Goal: Task Accomplishment & Management: Complete application form

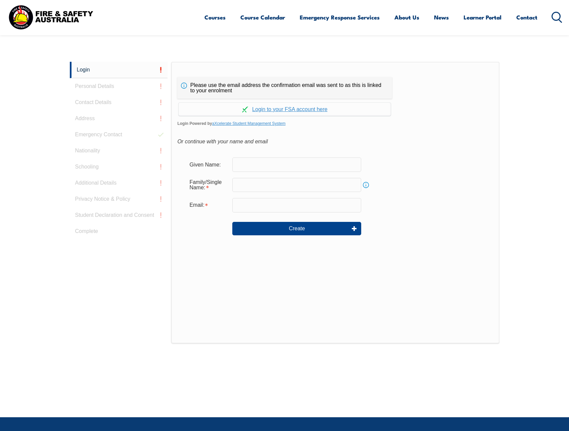
scroll to position [179, 0]
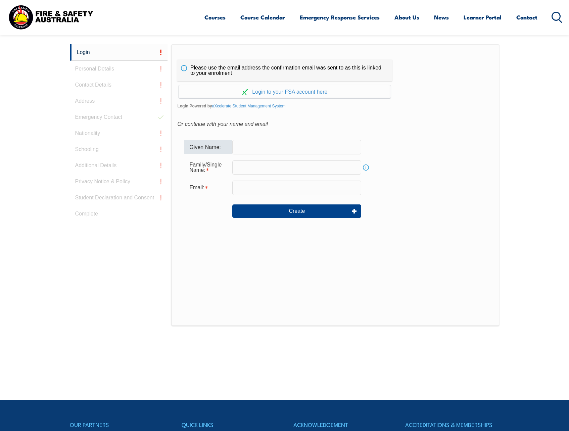
click at [268, 151] on input "text" at bounding box center [296, 147] width 129 height 14
type input "[PERSON_NAME]"
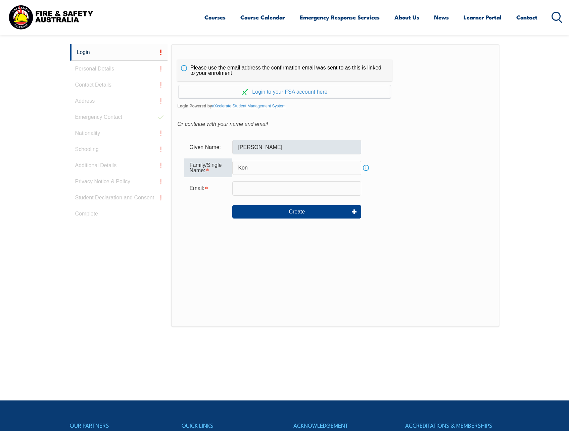
type input "[PERSON_NAME]"
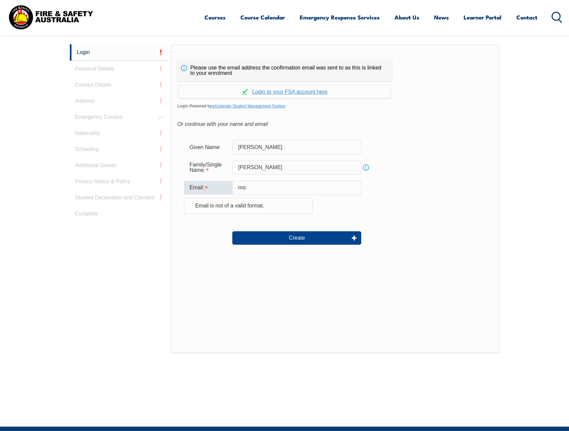
type input "[PERSON_NAME][EMAIL_ADDRESS][PERSON_NAME][DOMAIN_NAME]"
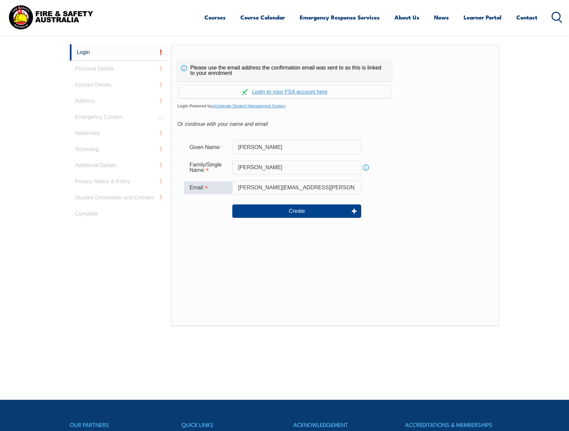
click at [219, 191] on div "Email:" at bounding box center [208, 187] width 48 height 13
click at [310, 213] on button "Create" at bounding box center [296, 210] width 129 height 13
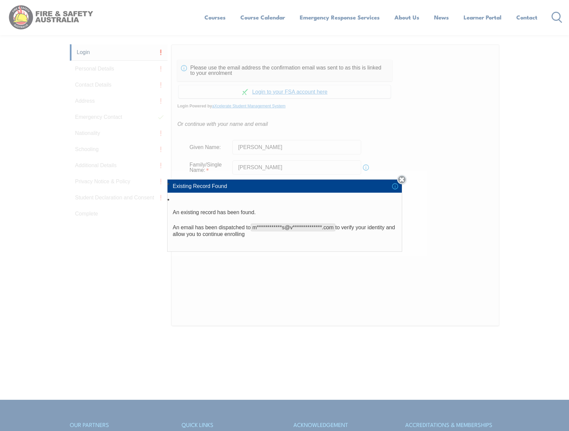
click at [404, 177] on link "Close" at bounding box center [401, 179] width 9 height 9
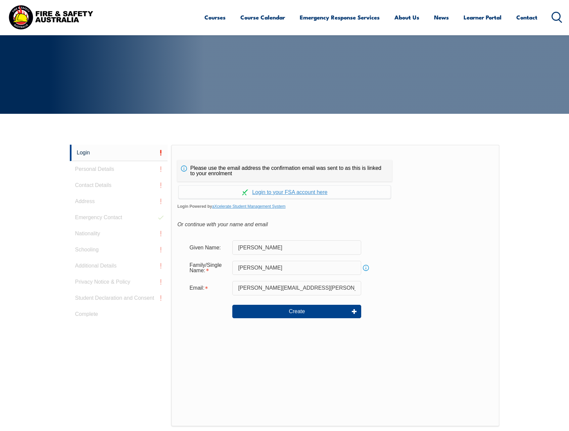
scroll to position [78, 0]
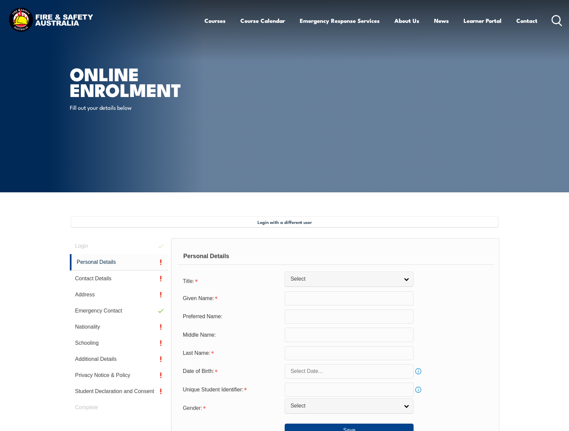
type input "[PERSON_NAME]"
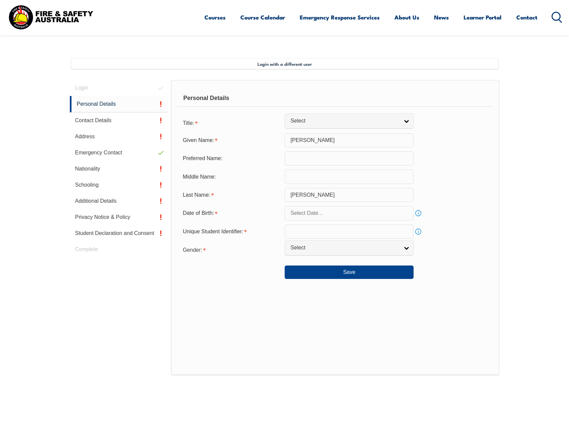
scroll to position [183, 0]
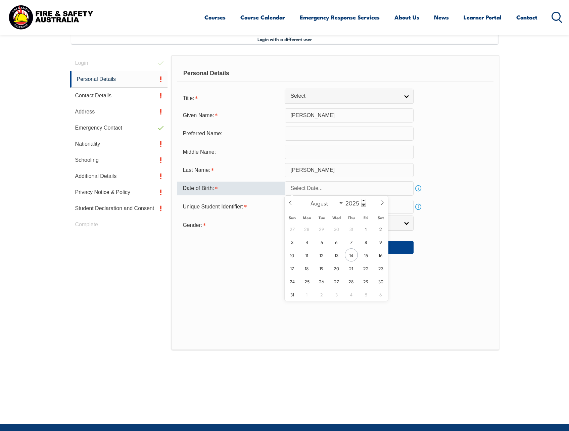
click at [375, 186] on input "text" at bounding box center [349, 188] width 129 height 14
click at [363, 201] on span at bounding box center [363, 201] width 5 height 4
click at [363, 205] on span at bounding box center [363, 205] width 5 height 4
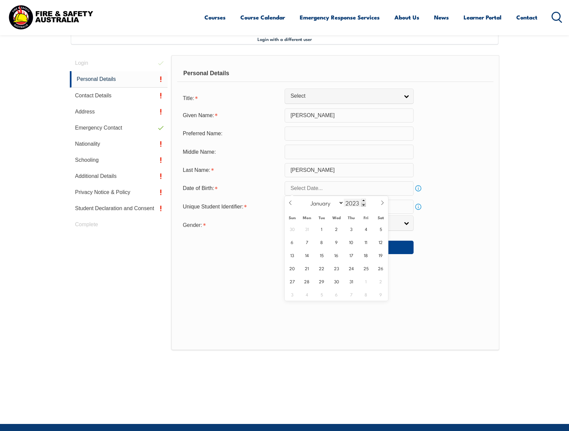
click at [363, 205] on span at bounding box center [363, 205] width 5 height 4
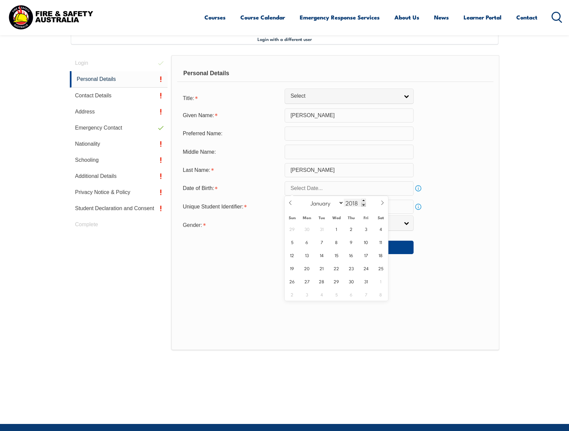
click at [363, 205] on span at bounding box center [363, 205] width 5 height 4
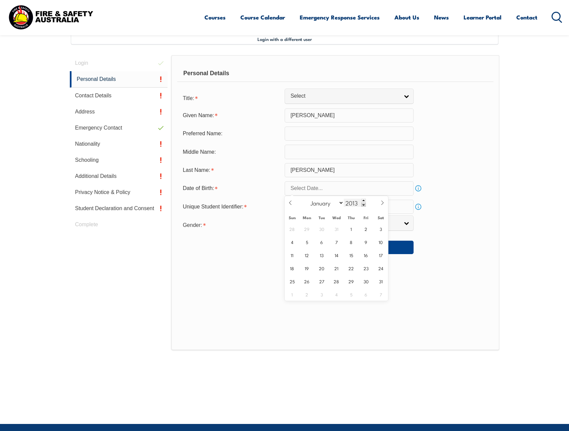
click at [363, 205] on span at bounding box center [363, 205] width 5 height 4
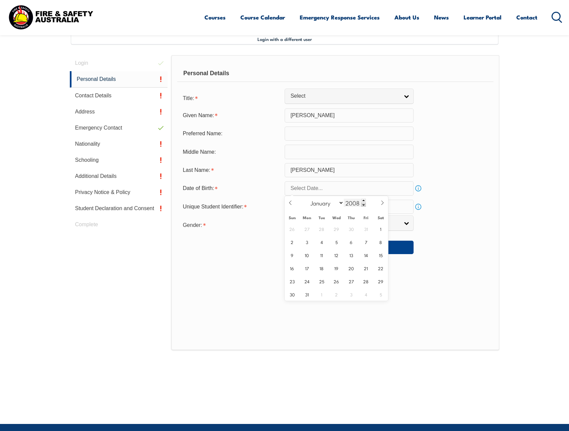
click at [363, 205] on span at bounding box center [363, 205] width 5 height 4
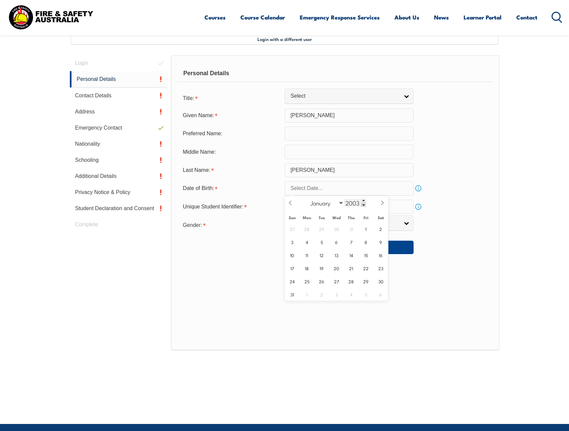
click at [363, 205] on span at bounding box center [363, 205] width 5 height 4
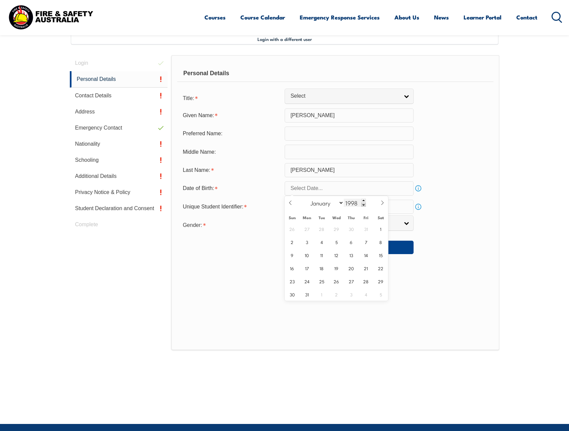
click at [363, 205] on span at bounding box center [363, 205] width 5 height 4
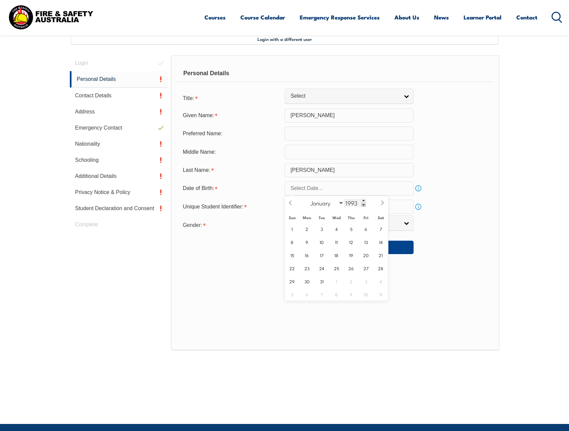
click at [363, 205] on span at bounding box center [363, 205] width 5 height 4
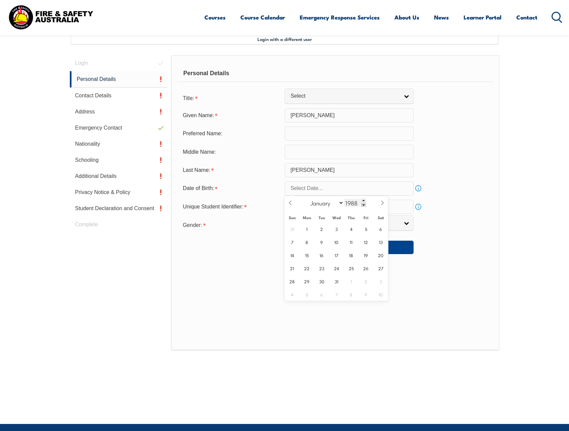
click at [363, 205] on span at bounding box center [363, 205] width 5 height 4
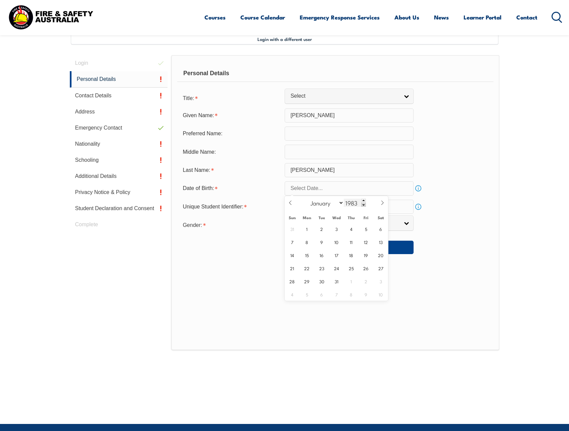
click at [363, 205] on span at bounding box center [363, 205] width 5 height 4
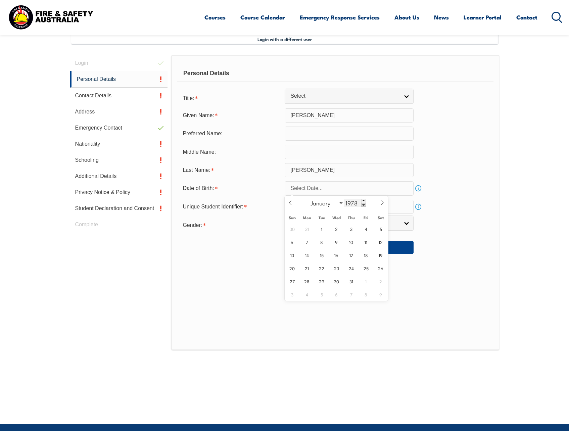
click at [363, 205] on span at bounding box center [363, 205] width 5 height 4
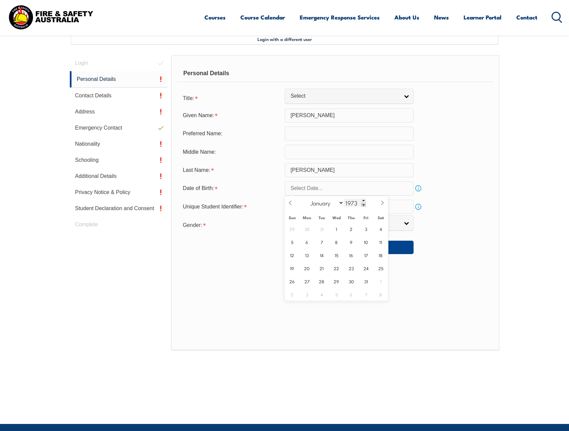
click at [363, 205] on span at bounding box center [363, 205] width 5 height 4
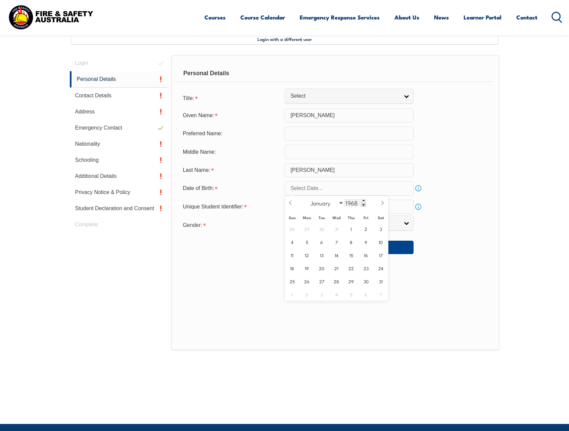
click at [363, 205] on span at bounding box center [363, 205] width 5 height 4
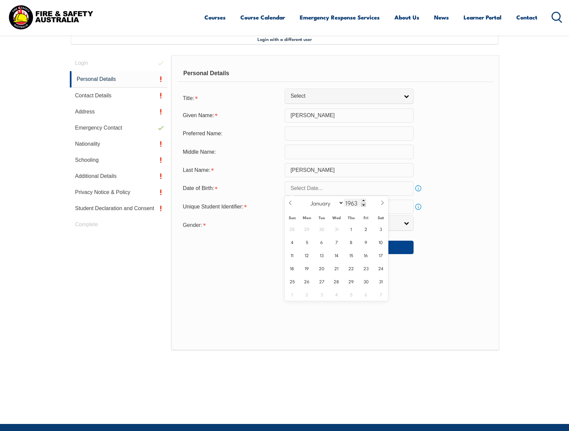
click at [363, 205] on span at bounding box center [363, 205] width 5 height 4
type input "1962"
click at [383, 202] on icon at bounding box center [382, 202] width 5 height 5
click at [382, 202] on icon at bounding box center [382, 202] width 5 height 5
click at [381, 202] on icon at bounding box center [382, 202] width 5 height 5
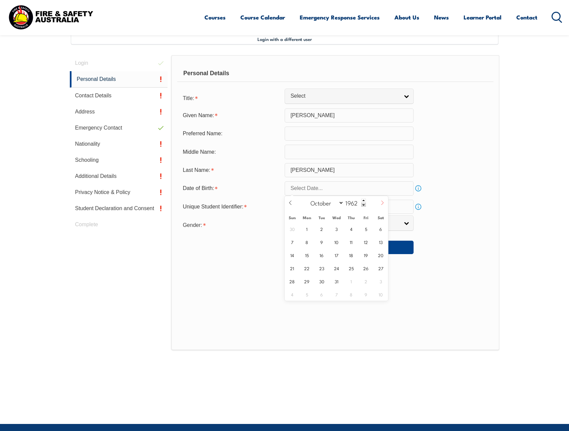
select select "10"
click at [366, 229] on span "2" at bounding box center [366, 228] width 13 height 13
type input "[DATE]"
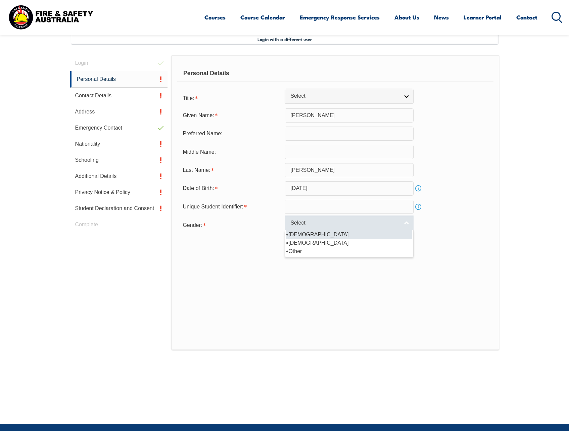
click at [407, 224] on link "Select" at bounding box center [349, 223] width 129 height 15
click at [299, 235] on li "[DEMOGRAPHIC_DATA]" at bounding box center [349, 234] width 126 height 8
select select "M"
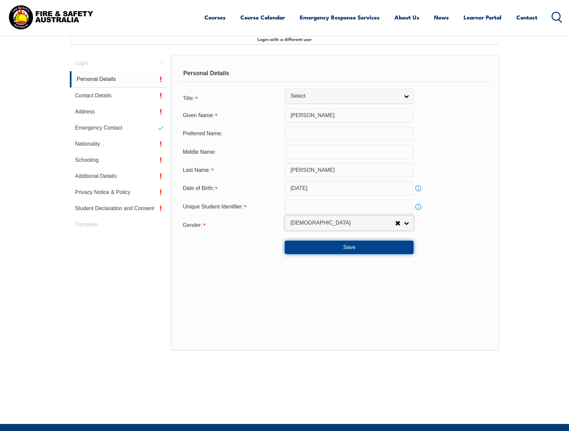
click at [351, 246] on button "Save" at bounding box center [349, 247] width 129 height 13
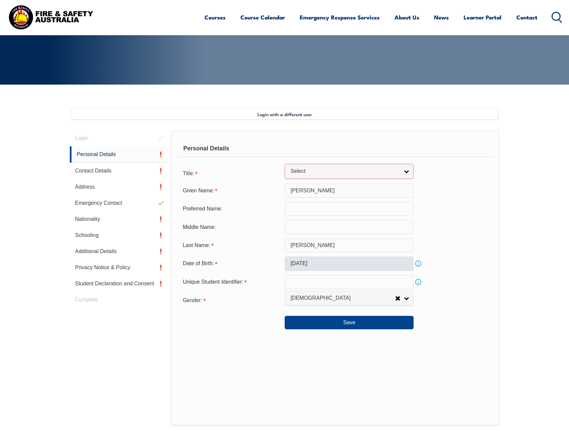
scroll to position [103, 0]
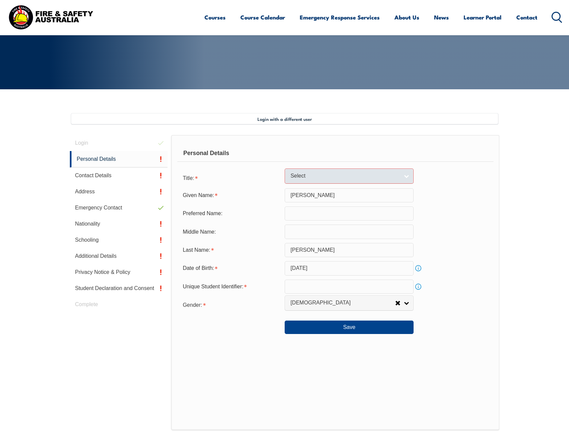
click at [405, 176] on link "Select" at bounding box center [349, 176] width 129 height 15
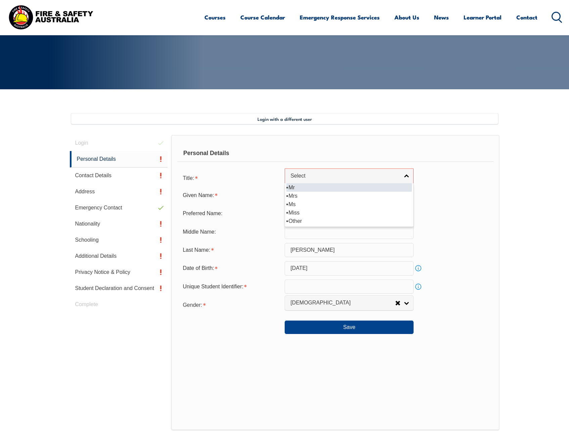
click at [294, 188] on li "Mr" at bounding box center [349, 187] width 126 height 8
select select "Mr"
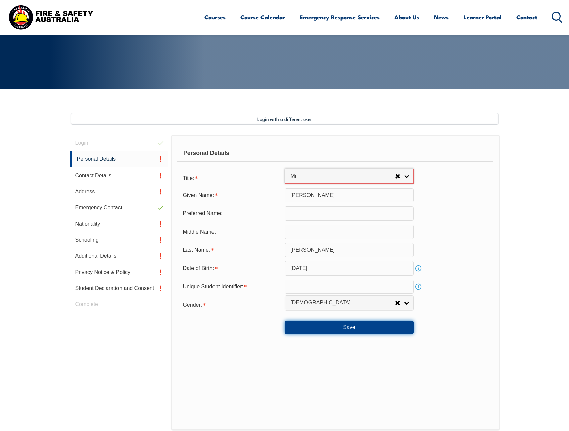
click at [348, 329] on button "Save" at bounding box center [349, 327] width 129 height 13
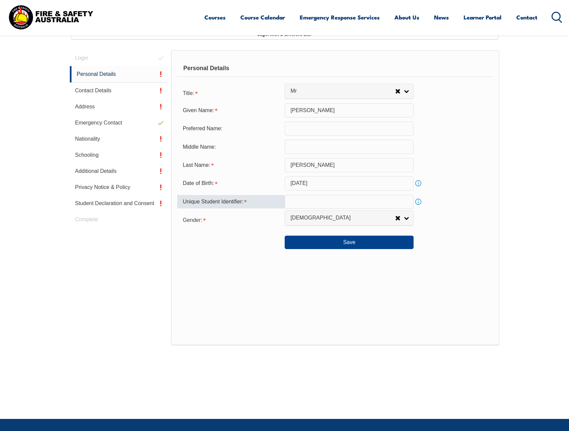
scroll to position [181, 0]
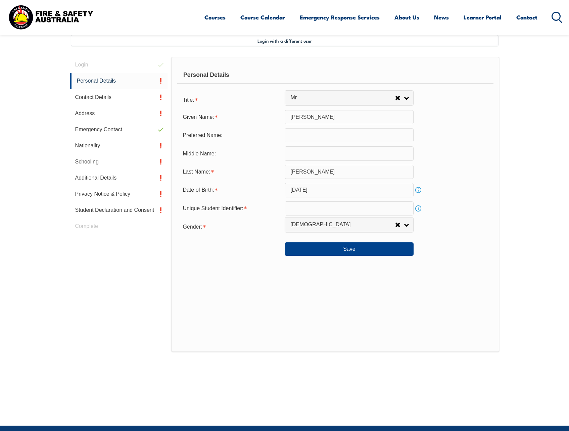
click at [418, 209] on link "Info" at bounding box center [418, 208] width 9 height 9
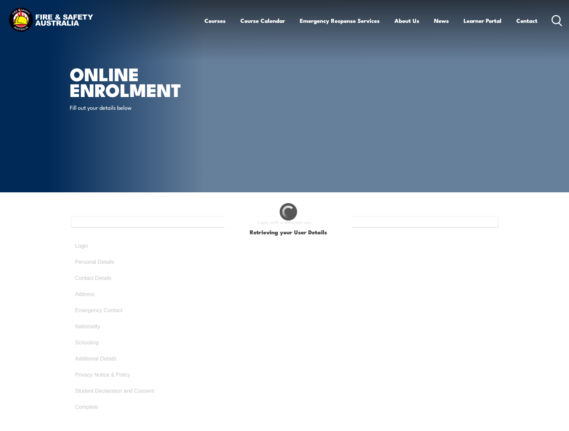
select select "Mr"
type input "[PERSON_NAME]"
type input "[DATE]"
select select "M"
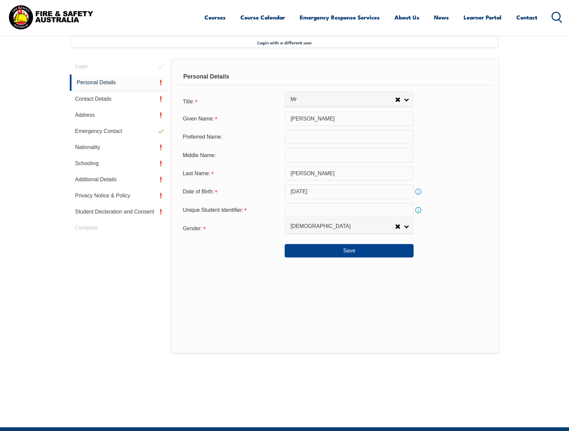
scroll to position [183, 0]
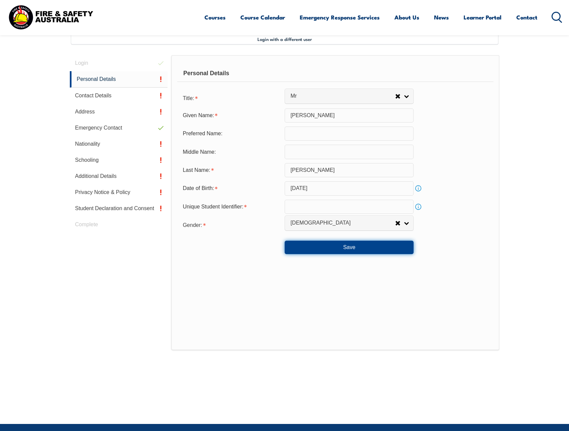
click at [351, 250] on button "Save" at bounding box center [349, 247] width 129 height 13
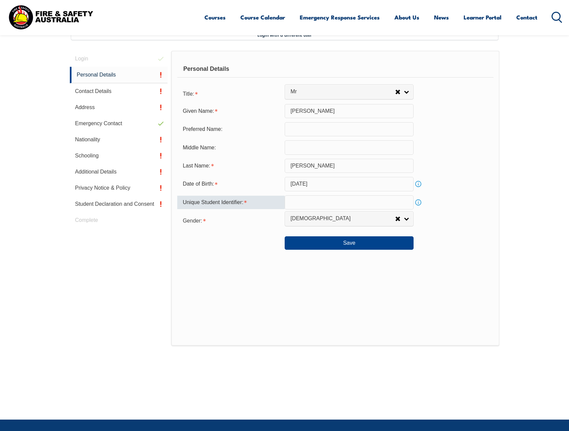
scroll to position [181, 0]
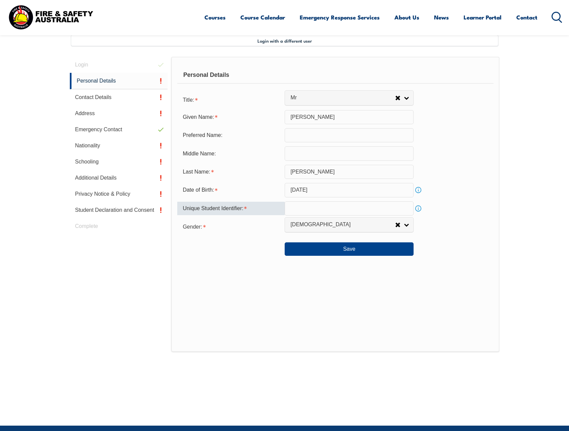
click at [309, 207] on input "text" at bounding box center [349, 208] width 129 height 14
click at [293, 209] on input "text" at bounding box center [349, 208] width 129 height 14
type input "4WX2LYE7VG"
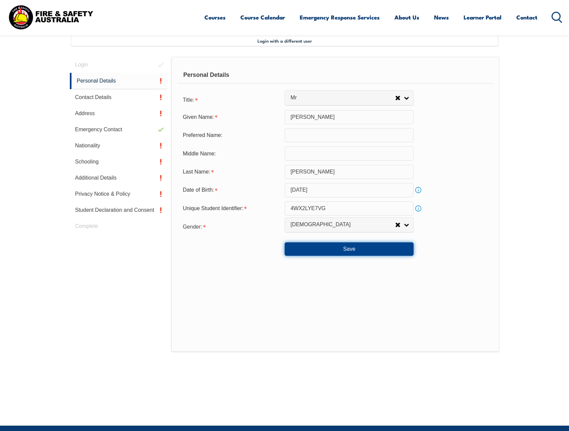
click at [322, 248] on button "Save" at bounding box center [349, 248] width 129 height 13
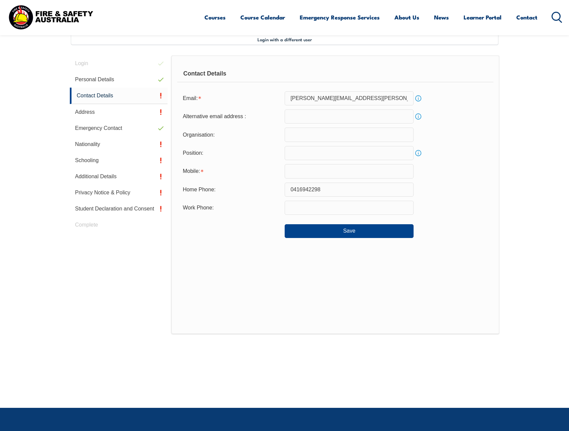
scroll to position [183, 0]
click at [333, 189] on input "0416942298" at bounding box center [349, 189] width 129 height 14
type input "[PERSON_NAME][EMAIL_ADDRESS][PERSON_NAME][DOMAIN_NAME]"
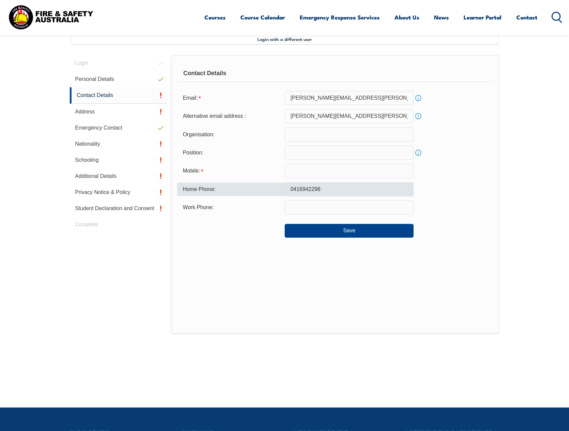
type input "0416942298"
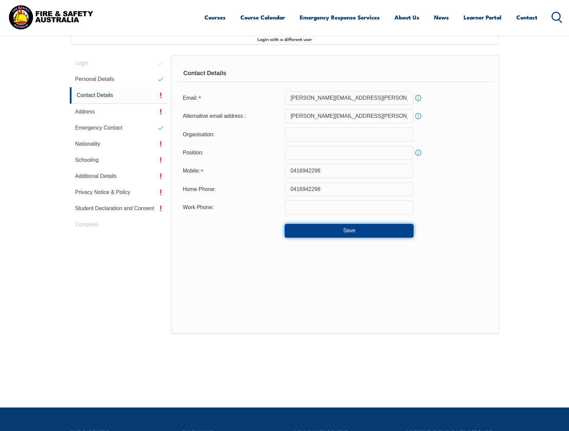
click at [351, 231] on button "Save" at bounding box center [349, 230] width 129 height 13
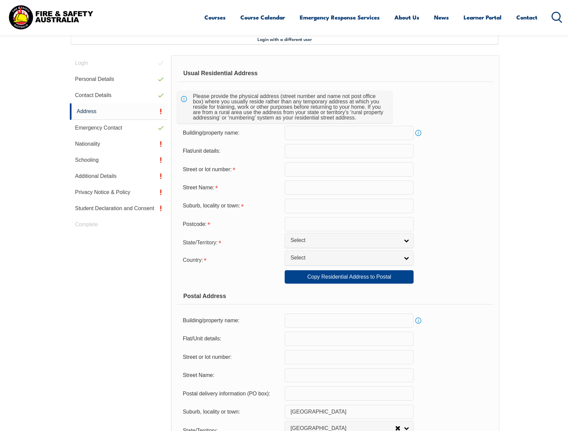
click at [301, 170] on input "text" at bounding box center [349, 169] width 129 height 14
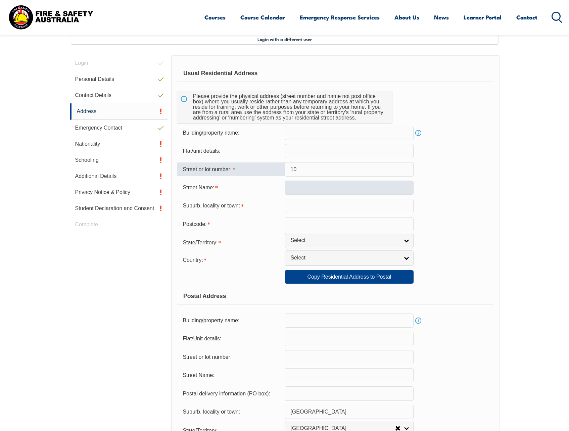
type input "10"
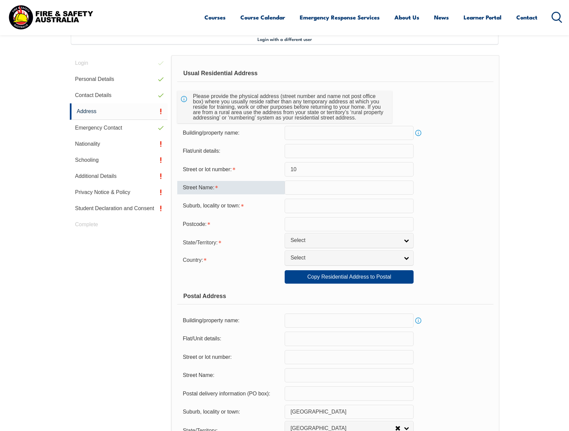
click at [318, 185] on input "text" at bounding box center [349, 188] width 129 height 14
type input "YARA CLOSE"
click at [311, 205] on input "text" at bounding box center [349, 206] width 129 height 14
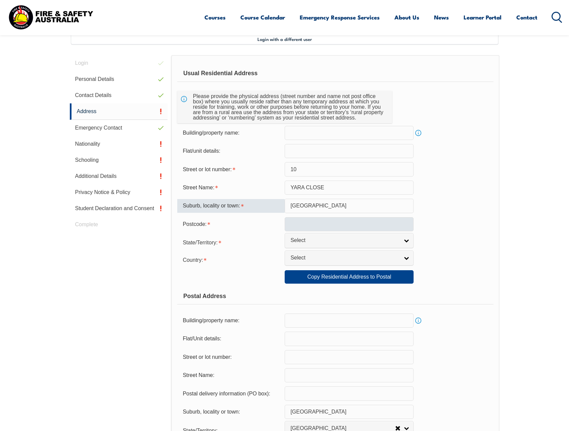
type input "BANGOR"
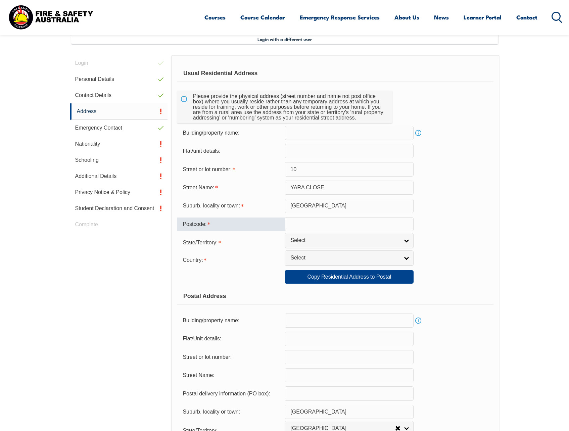
click at [294, 225] on input "text" at bounding box center [349, 224] width 129 height 14
type input "2234"
click at [407, 240] on link "Select" at bounding box center [349, 240] width 129 height 15
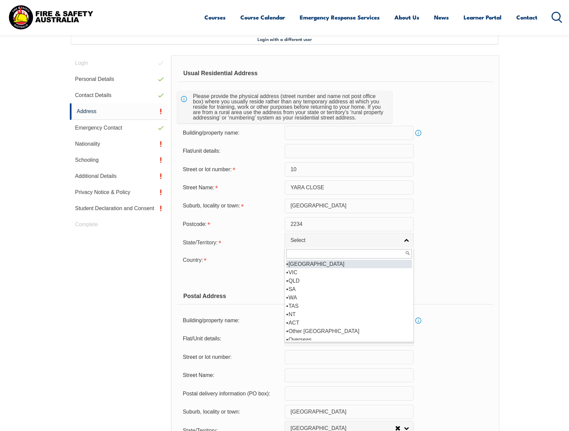
click at [334, 267] on li "[GEOGRAPHIC_DATA]" at bounding box center [349, 264] width 126 height 8
select select "[GEOGRAPHIC_DATA]"
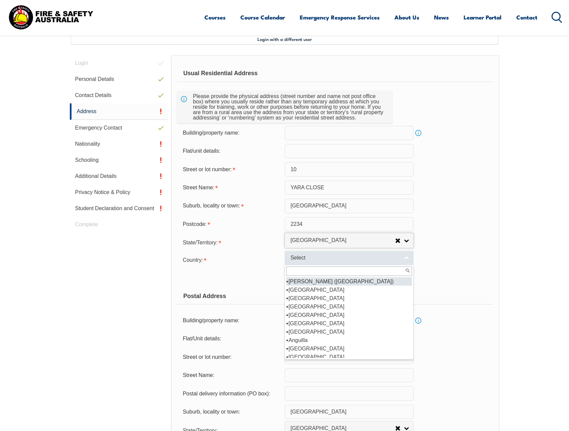
click at [407, 257] on link "Select" at bounding box center [349, 257] width 129 height 15
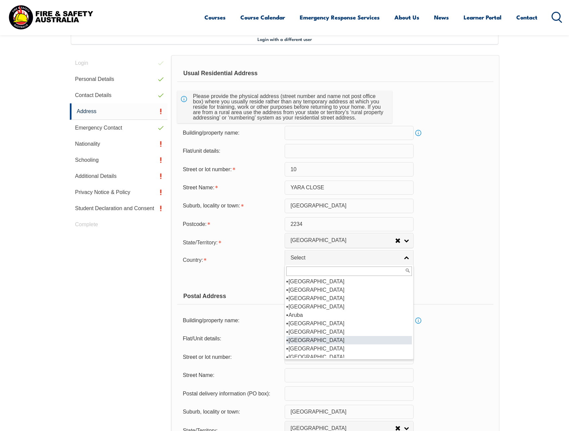
scroll to position [101, 0]
click at [306, 290] on li "[GEOGRAPHIC_DATA]" at bounding box center [349, 290] width 126 height 8
select select "1101"
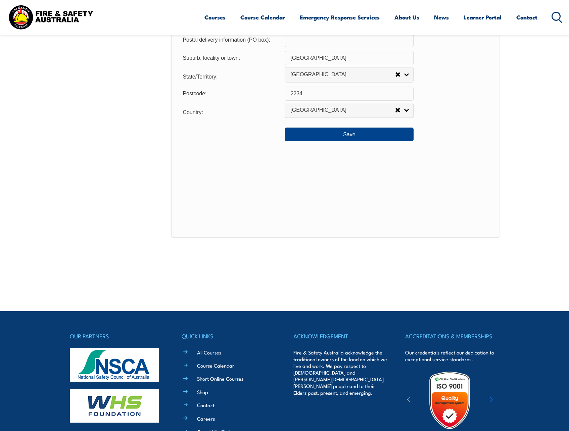
scroll to position [552, 0]
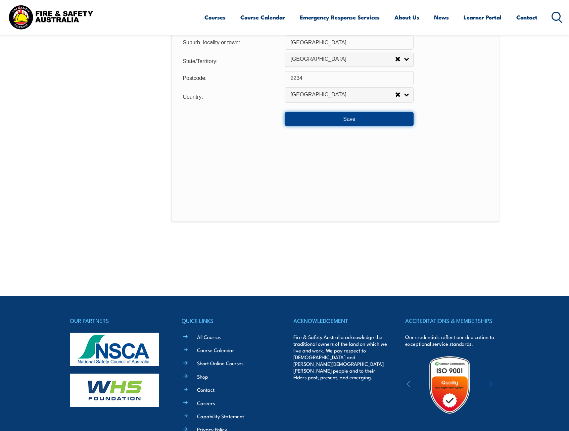
click at [348, 120] on button "Save" at bounding box center [349, 118] width 129 height 13
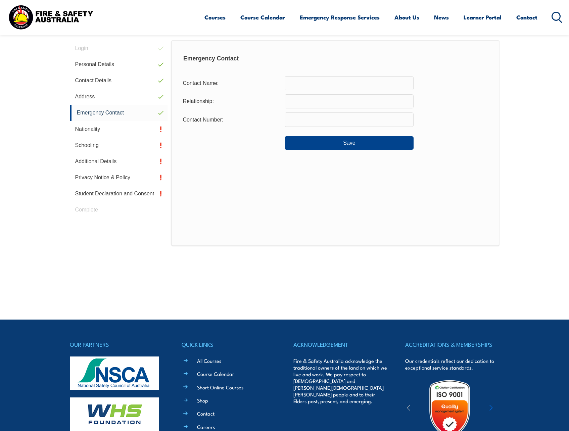
scroll to position [183, 0]
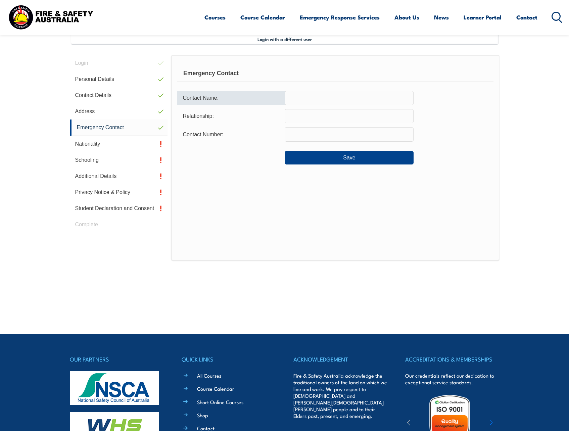
click at [322, 95] on input "text" at bounding box center [349, 98] width 129 height 14
type input "ANDREA KONDOS"
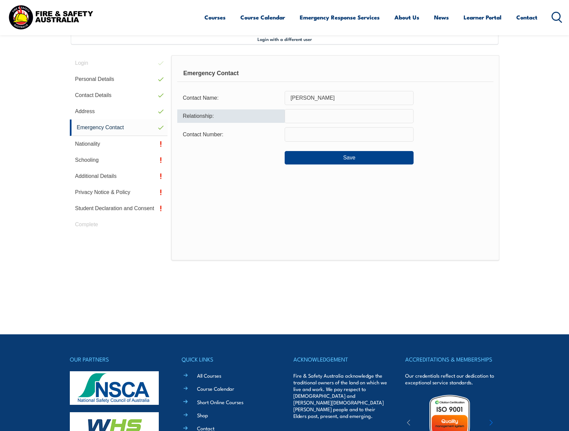
drag, startPoint x: 326, startPoint y: 113, endPoint x: 323, endPoint y: 121, distance: 8.0
click at [326, 113] on input "text" at bounding box center [349, 116] width 129 height 14
type input "WIFE"
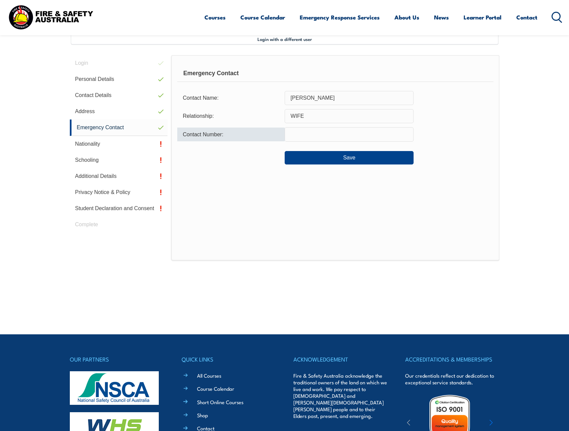
click at [313, 136] on input "text" at bounding box center [349, 134] width 129 height 14
type input "0416944318"
click at [345, 157] on button "Save" at bounding box center [349, 157] width 129 height 13
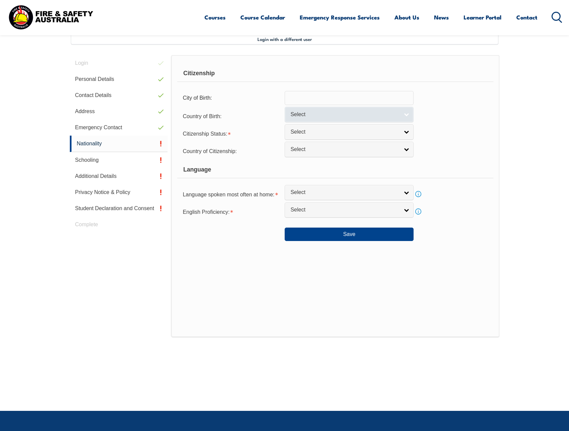
click at [407, 116] on link "Select" at bounding box center [349, 114] width 129 height 15
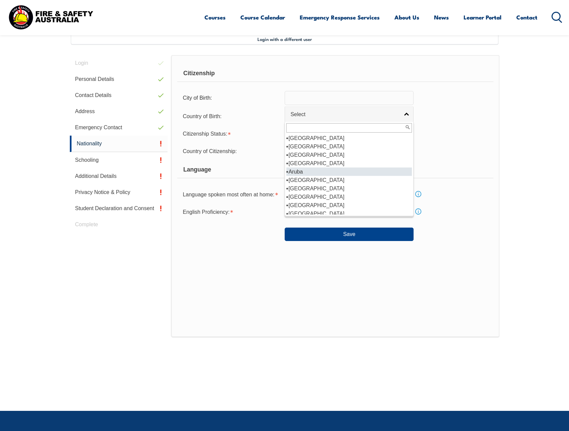
scroll to position [101, 0]
click at [310, 147] on li "[GEOGRAPHIC_DATA]" at bounding box center [349, 146] width 126 height 8
select select "1101"
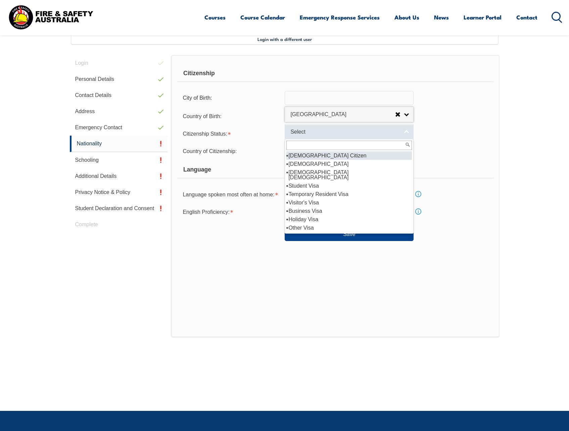
click at [379, 132] on span "Select" at bounding box center [344, 132] width 109 height 7
click at [325, 155] on li "[DEMOGRAPHIC_DATA] Citizen" at bounding box center [349, 155] width 126 height 8
select select "1"
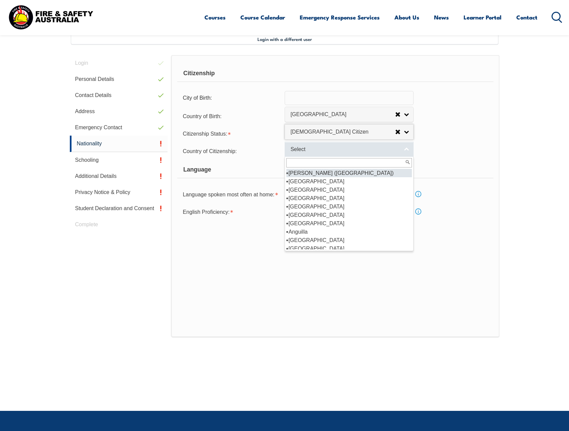
click at [346, 152] on span "Select" at bounding box center [344, 149] width 109 height 7
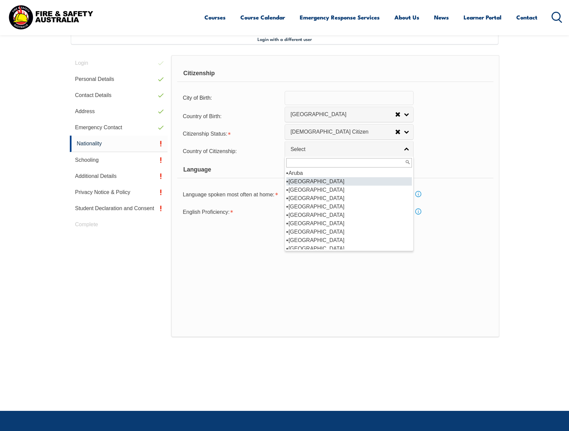
click at [307, 181] on li "[GEOGRAPHIC_DATA]" at bounding box center [349, 181] width 126 height 8
select select "1101"
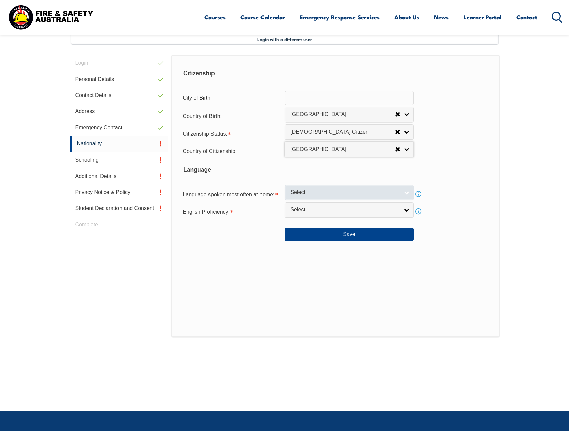
click at [407, 192] on link "Select" at bounding box center [349, 192] width 129 height 15
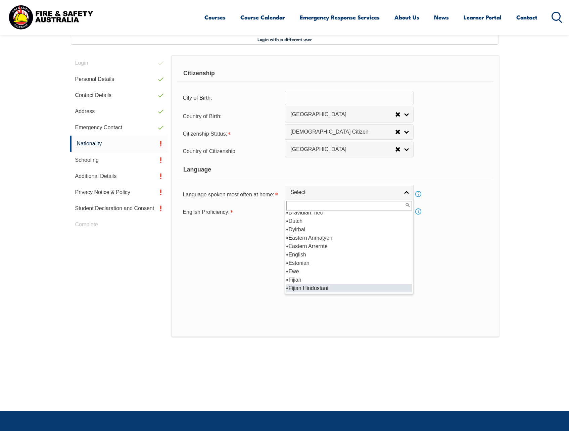
scroll to position [839, 0]
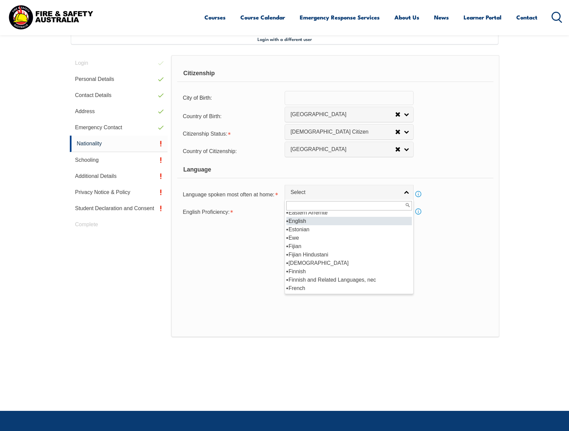
click at [306, 222] on li "English" at bounding box center [349, 221] width 126 height 8
select select "1201"
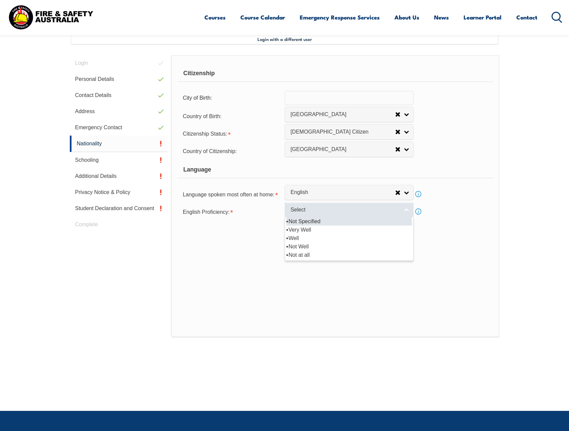
click at [392, 209] on span "Select" at bounding box center [344, 209] width 109 height 7
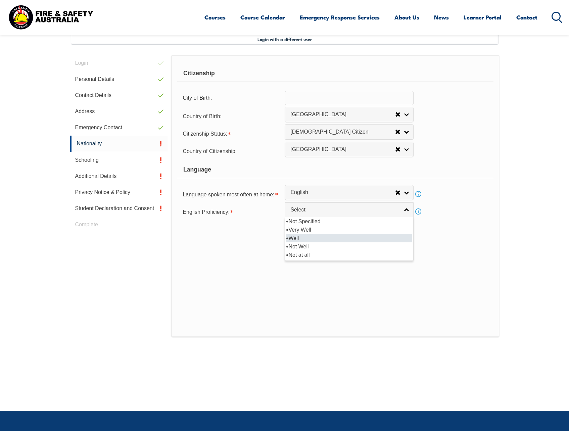
click at [322, 239] on li "Well" at bounding box center [349, 238] width 126 height 8
select select "2"
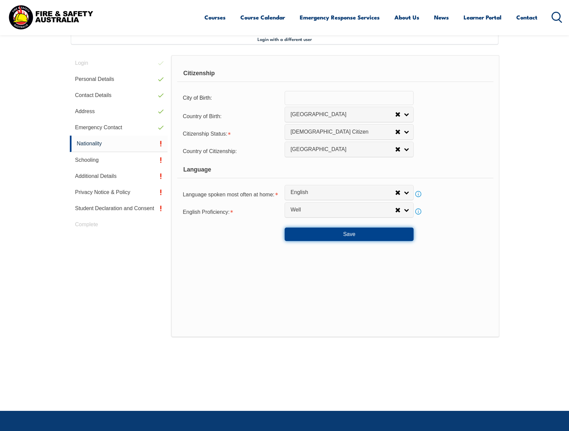
click at [363, 234] on button "Save" at bounding box center [349, 234] width 129 height 13
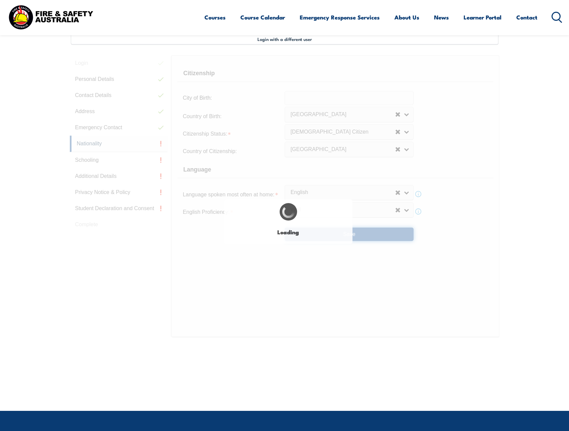
select select "false"
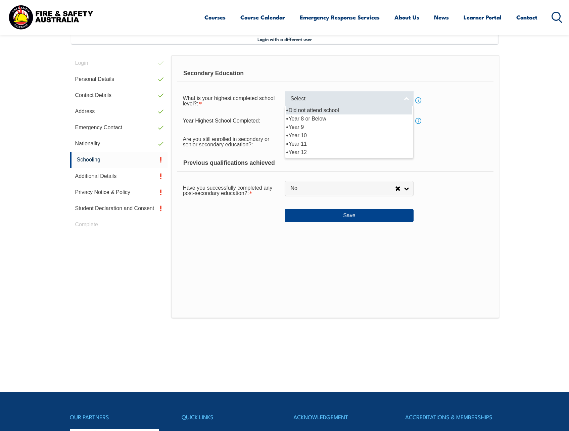
click at [408, 98] on link "Select" at bounding box center [349, 98] width 129 height 15
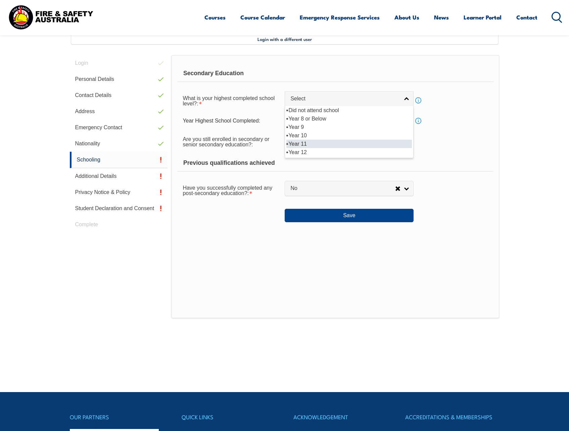
click at [324, 144] on li "Year 11" at bounding box center [349, 144] width 126 height 8
select select "11"
click at [405, 139] on link "Select" at bounding box center [349, 139] width 129 height 15
click at [323, 170] on li "No" at bounding box center [349, 168] width 126 height 8
select select "false"
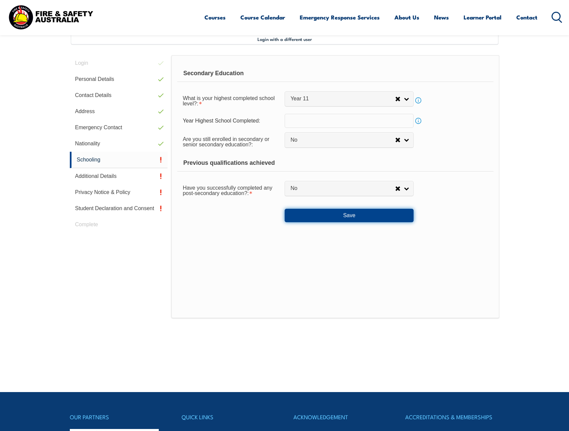
click at [336, 217] on button "Save" at bounding box center [349, 215] width 129 height 13
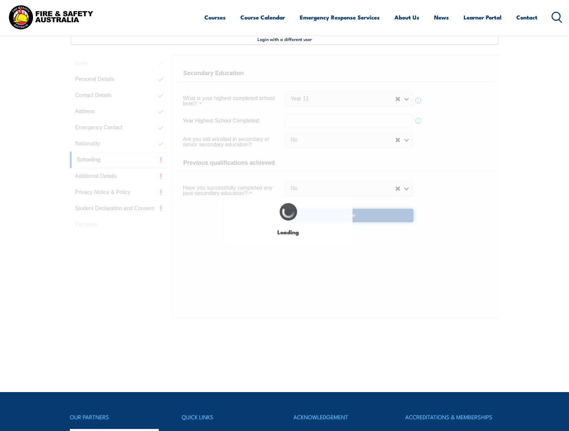
select select
select select "false"
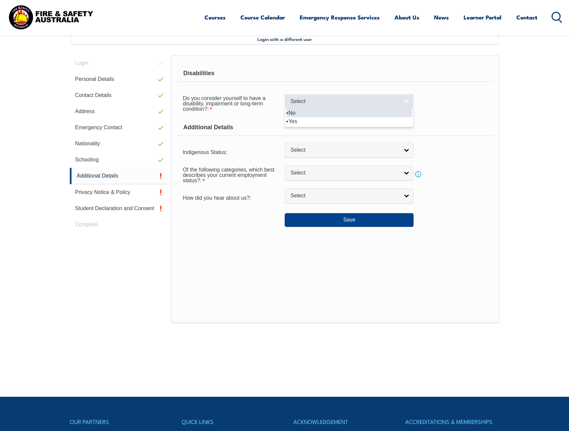
click at [405, 102] on link "Select" at bounding box center [349, 101] width 129 height 15
click at [318, 114] on li "No" at bounding box center [349, 113] width 126 height 8
select select "false"
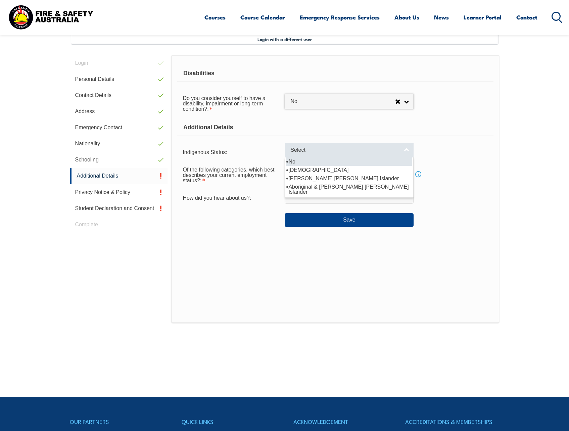
click at [366, 149] on span "Select" at bounding box center [344, 150] width 109 height 7
click at [309, 162] on li "No" at bounding box center [349, 161] width 126 height 8
select select "4"
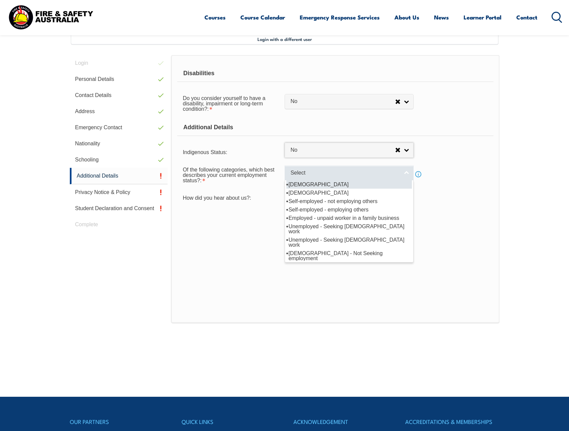
click at [338, 173] on span "Select" at bounding box center [344, 173] width 109 height 7
click at [328, 185] on li "[DEMOGRAPHIC_DATA]" at bounding box center [349, 184] width 126 height 8
select select "1"
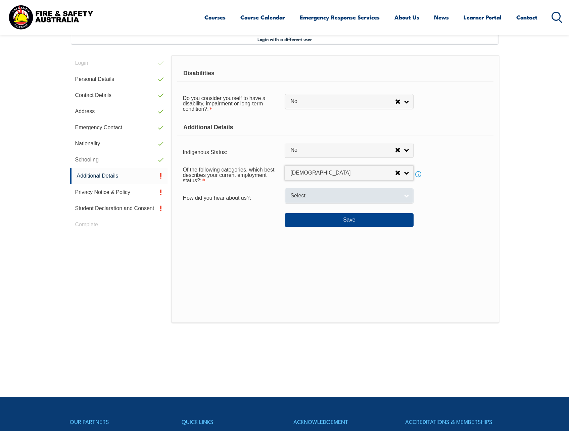
click at [331, 194] on span "Select" at bounding box center [344, 195] width 109 height 7
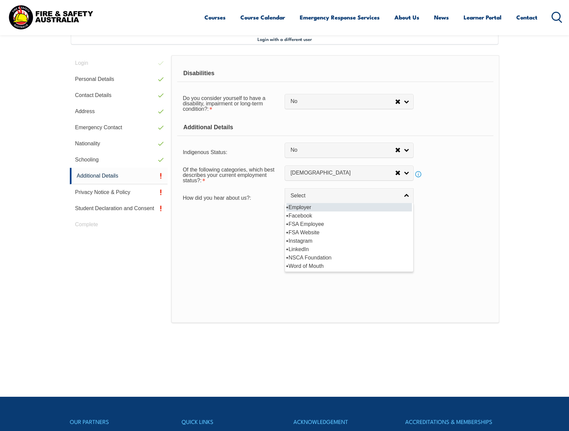
click at [316, 208] on li "Employer" at bounding box center [349, 207] width 126 height 8
select select "8019"
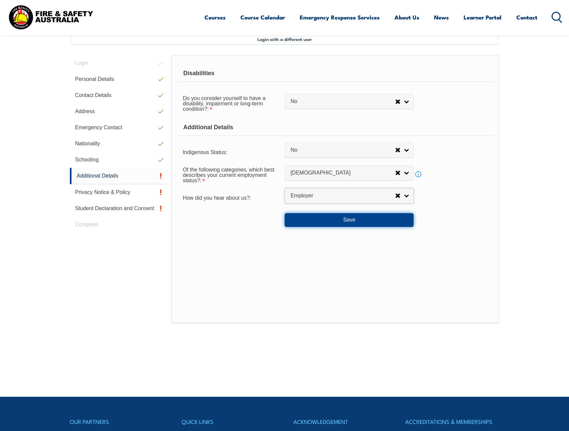
click at [358, 220] on button "Save" at bounding box center [349, 219] width 129 height 13
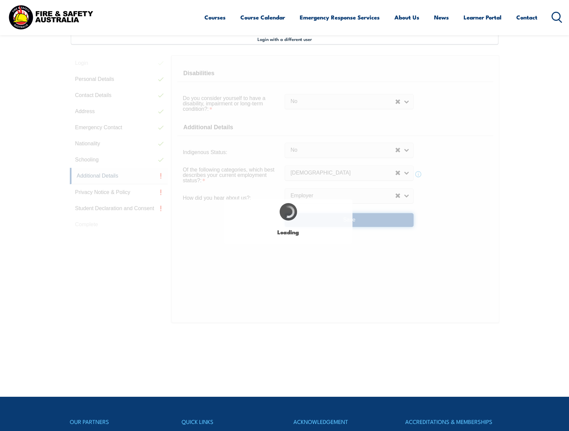
select select "false"
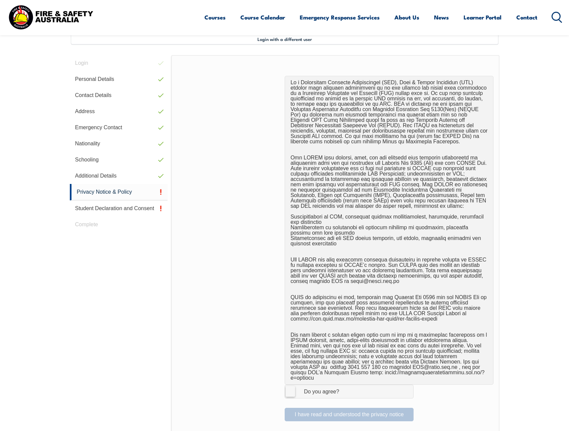
click at [292, 386] on label "I Agree Do you agree?" at bounding box center [349, 391] width 129 height 13
click at [344, 386] on input "I Agree Do you agree?" at bounding box center [349, 391] width 11 height 13
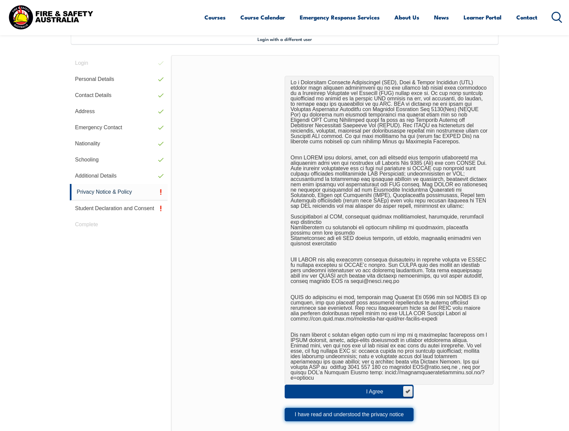
click at [357, 410] on button "I have read and understood the privacy notice" at bounding box center [349, 414] width 129 height 13
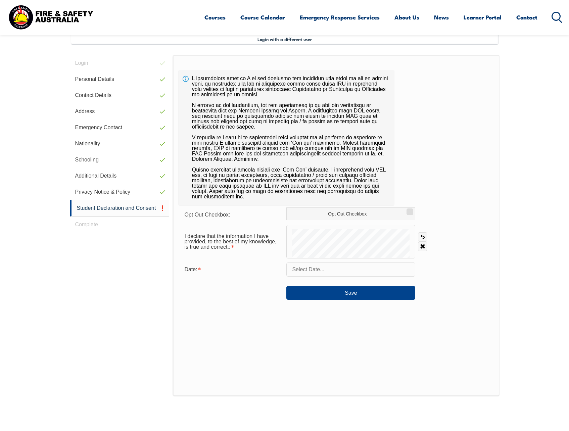
click at [340, 268] on input "text" at bounding box center [350, 270] width 129 height 14
click at [352, 337] on span "14" at bounding box center [352, 336] width 13 height 13
type input "August 14, 2025"
click at [351, 293] on button "Save" at bounding box center [350, 292] width 129 height 13
